Goal: Navigation & Orientation: Find specific page/section

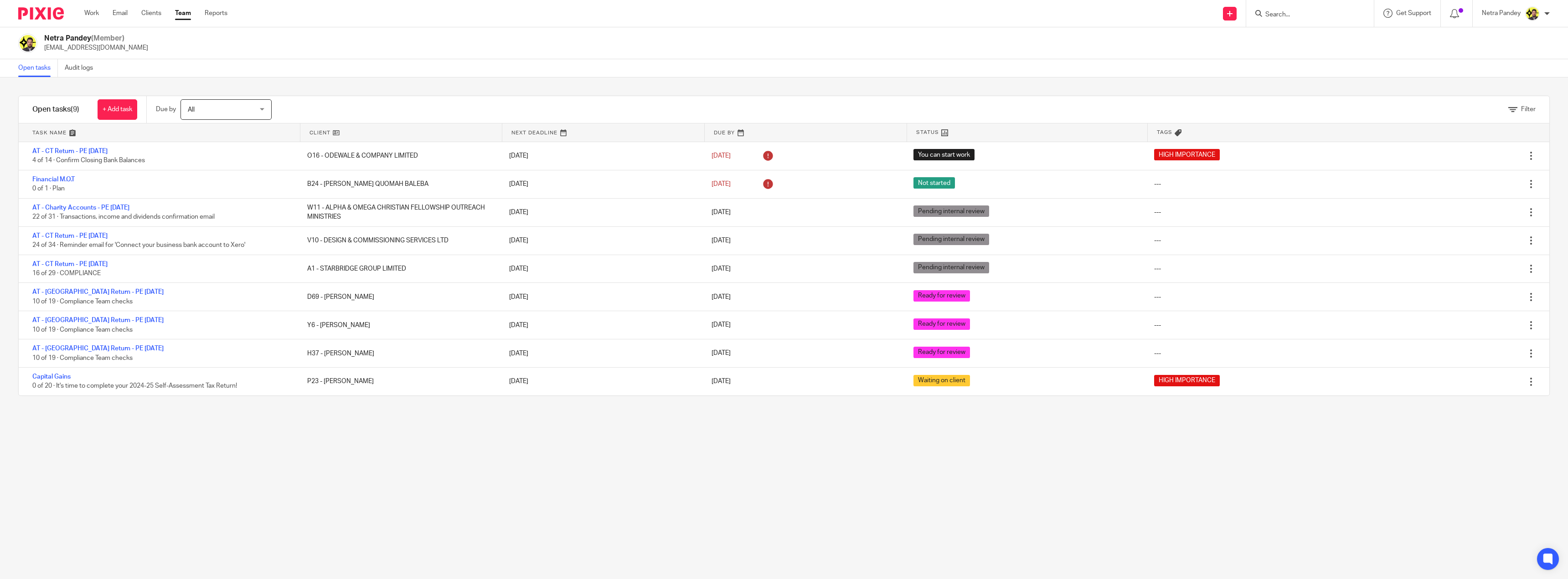
click at [181, 18] on link "Team" at bounding box center [183, 13] width 16 height 9
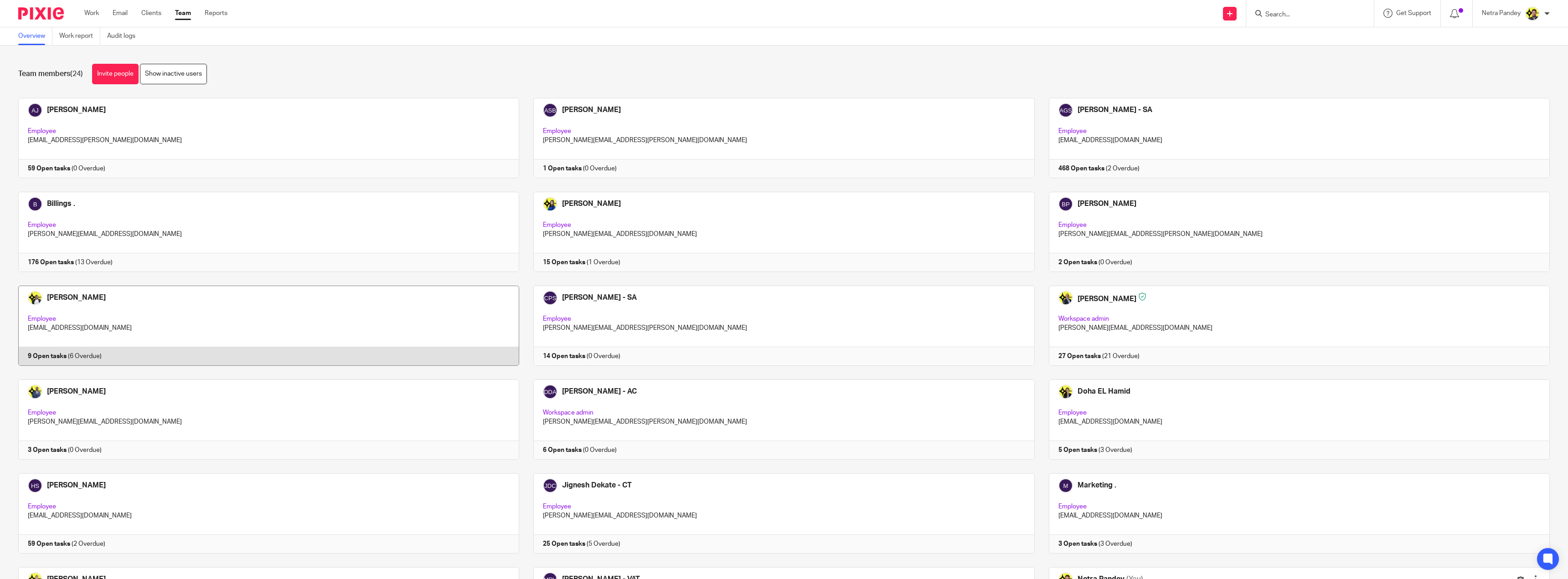
click at [337, 327] on link at bounding box center [262, 326] width 515 height 80
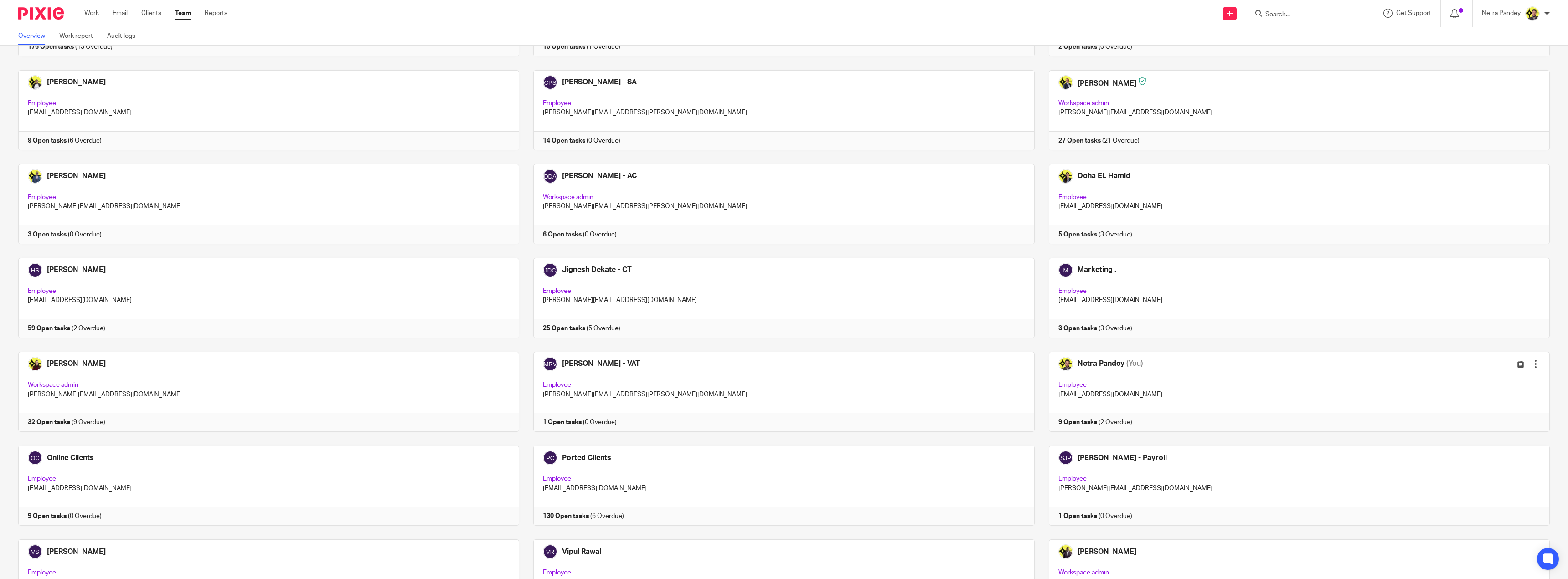
scroll to position [227, 0]
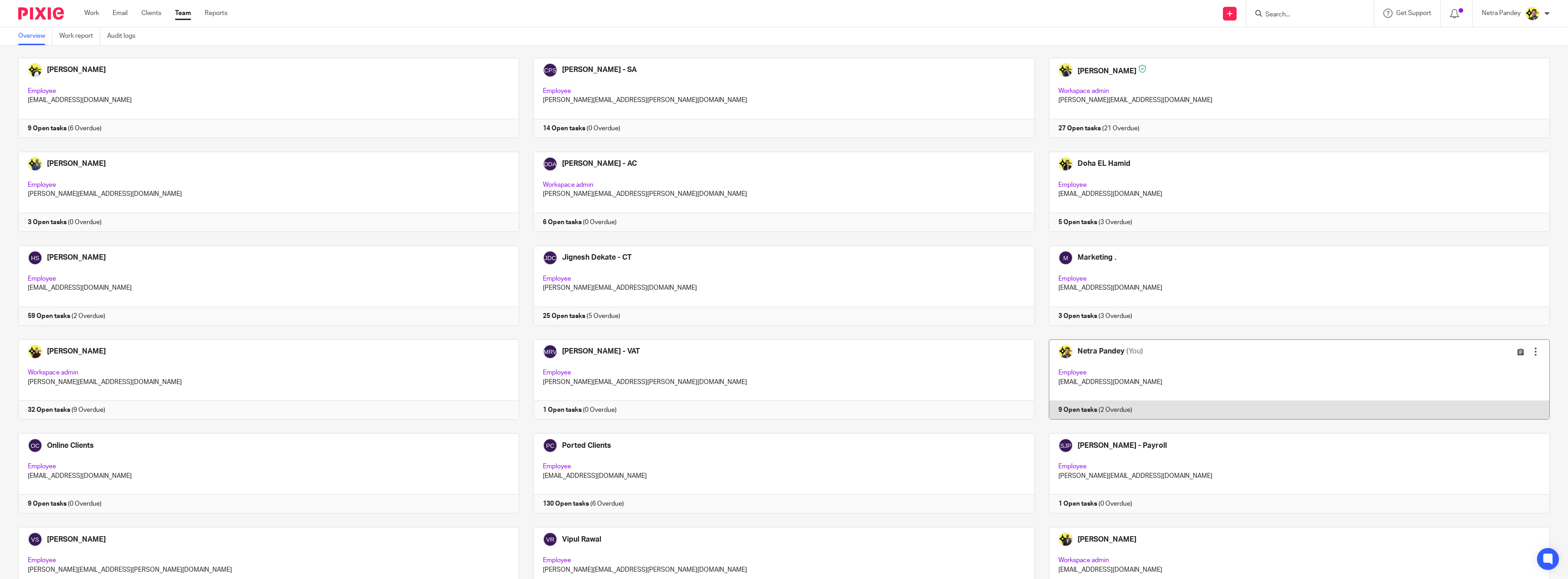
click at [1176, 350] on link at bounding box center [1292, 380] width 515 height 80
